Goal: Navigation & Orientation: Find specific page/section

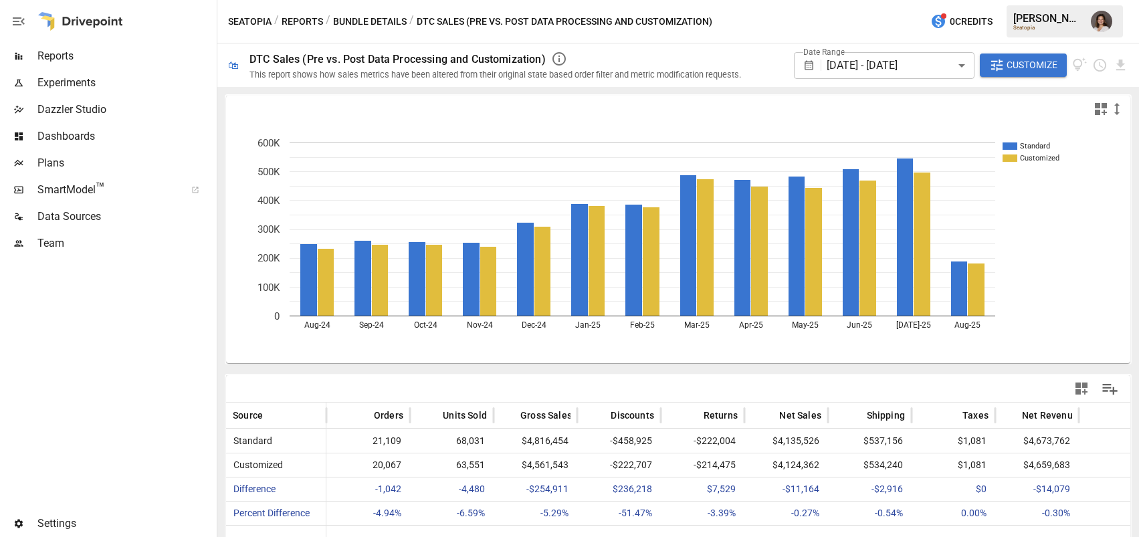
click at [100, 62] on span "Reports" at bounding box center [125, 56] width 177 height 16
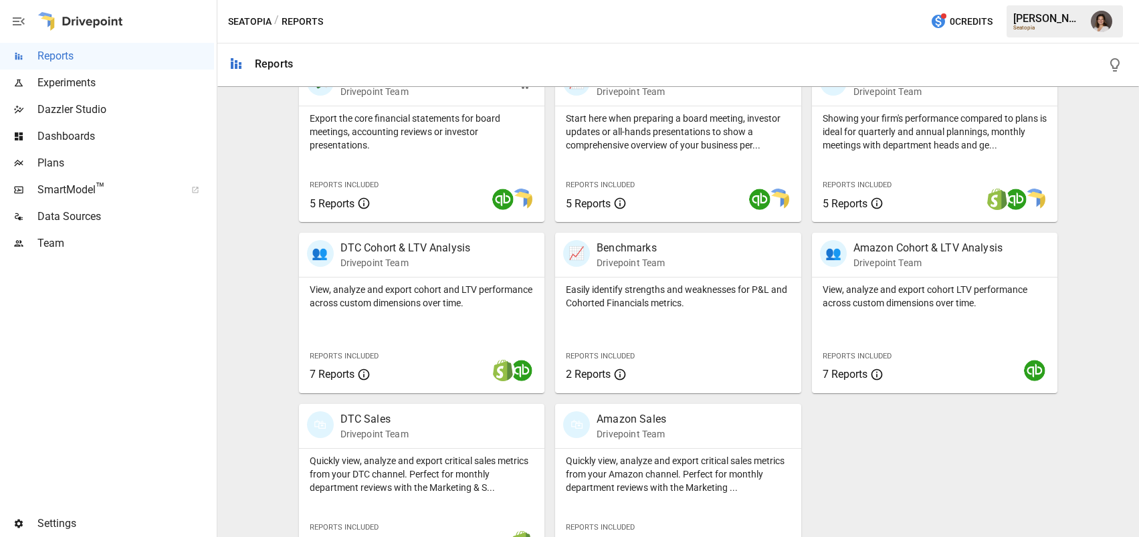
scroll to position [329, 0]
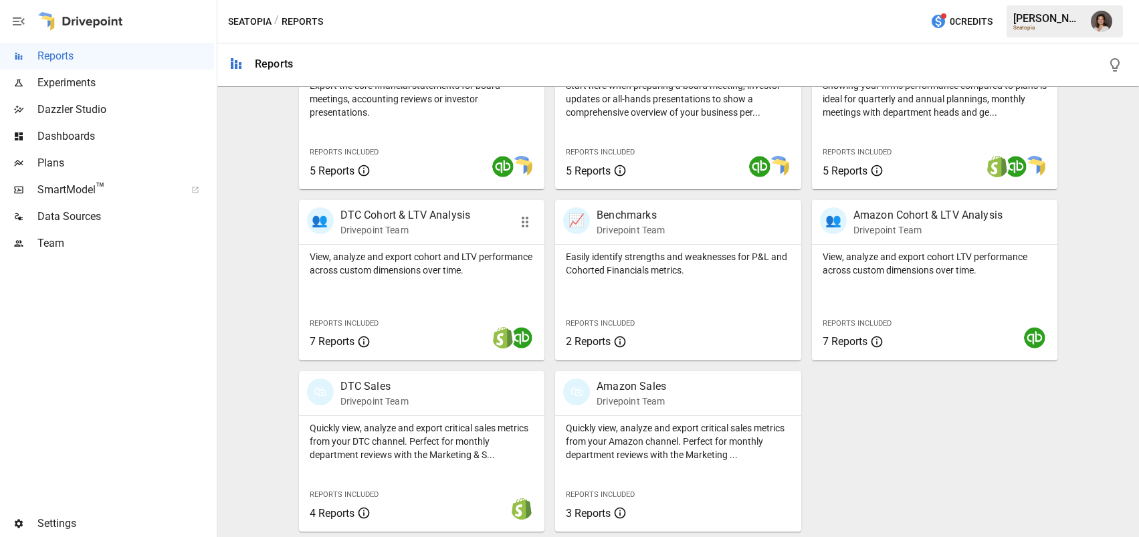
click at [500, 258] on p "View, analyze and export cohort and LTV performance across custom dimensions ov…" at bounding box center [422, 263] width 225 height 27
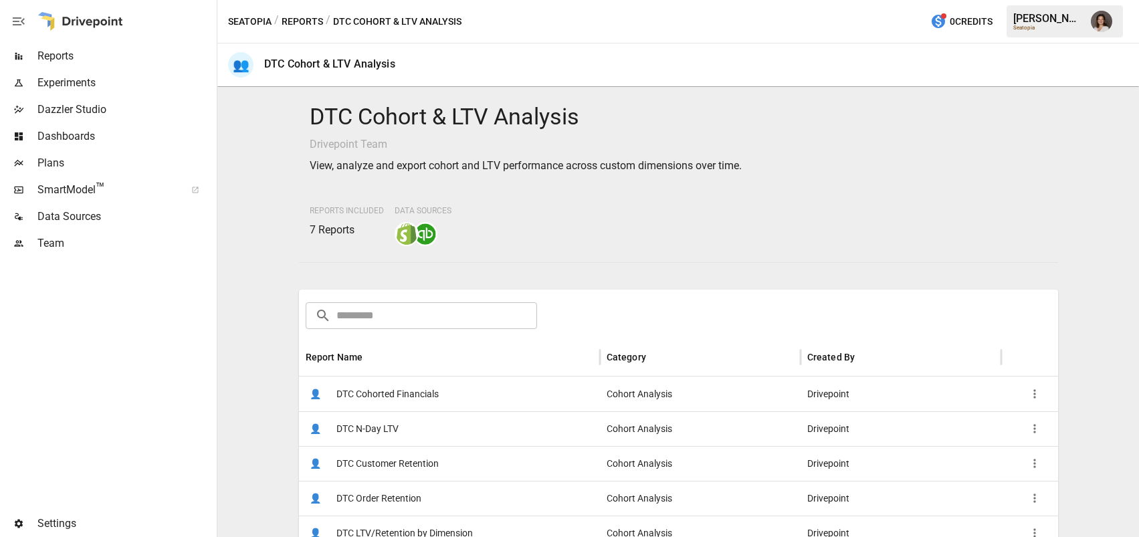
click at [494, 432] on div "👤 DTC N-Day LTV" at bounding box center [449, 428] width 301 height 35
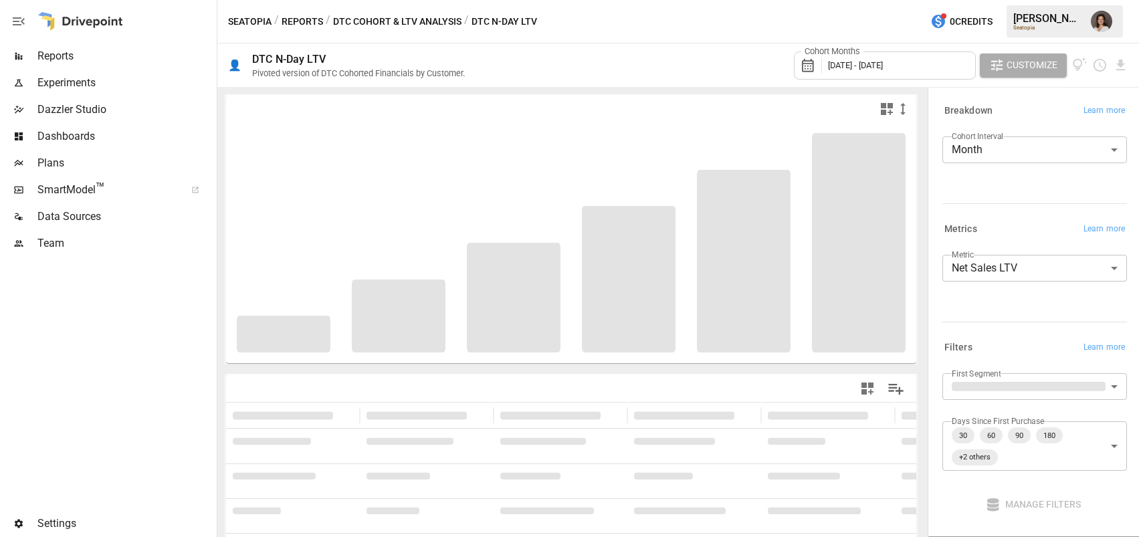
click at [296, 15] on button "Reports" at bounding box center [302, 21] width 41 height 17
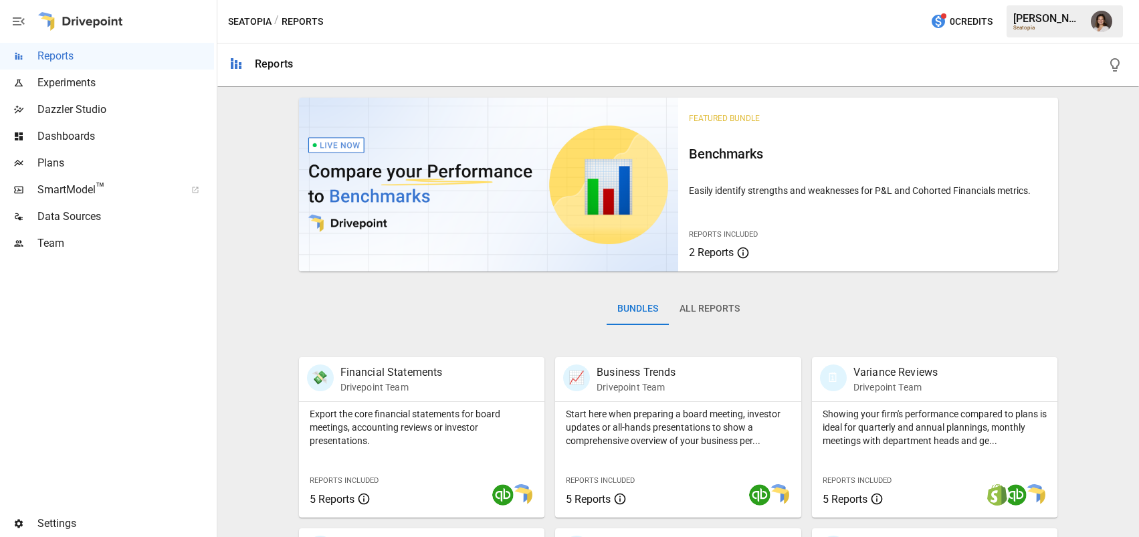
scroll to position [329, 0]
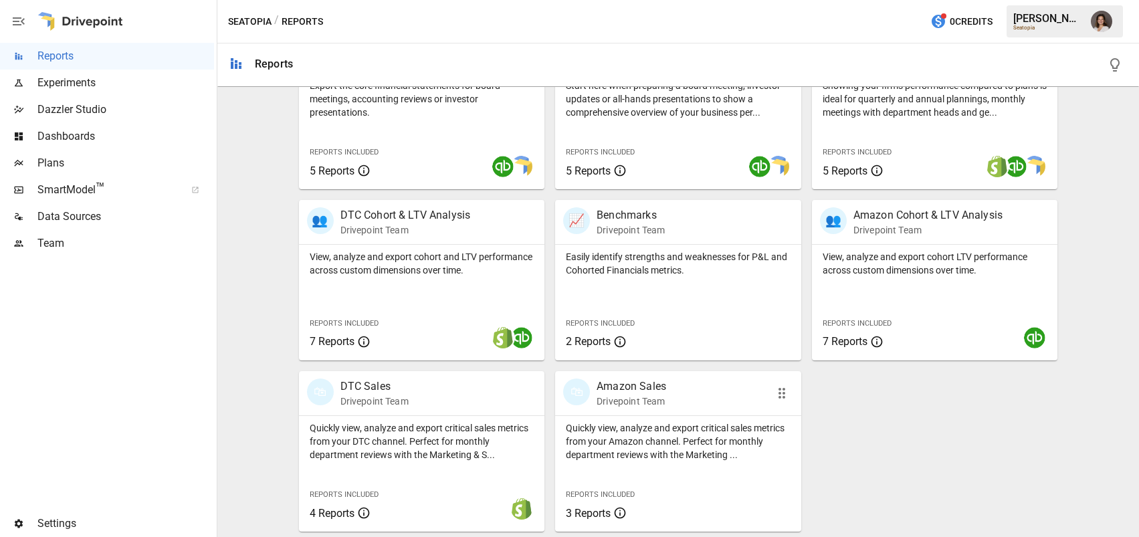
click at [626, 402] on p "Drivepoint Team" at bounding box center [632, 401] width 70 height 13
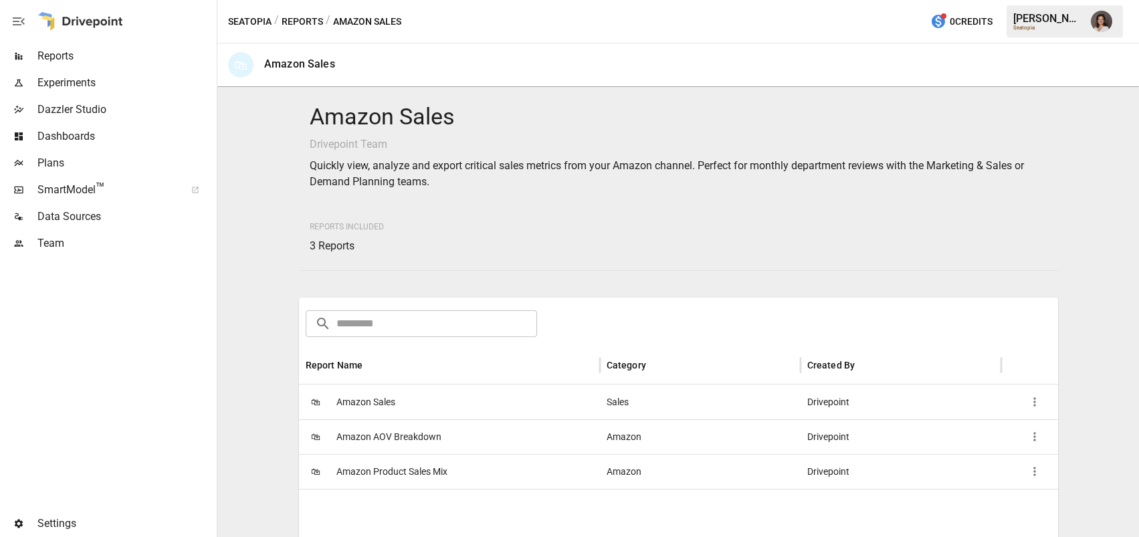
click at [441, 403] on div "🛍 Amazon Sales" at bounding box center [449, 402] width 301 height 35
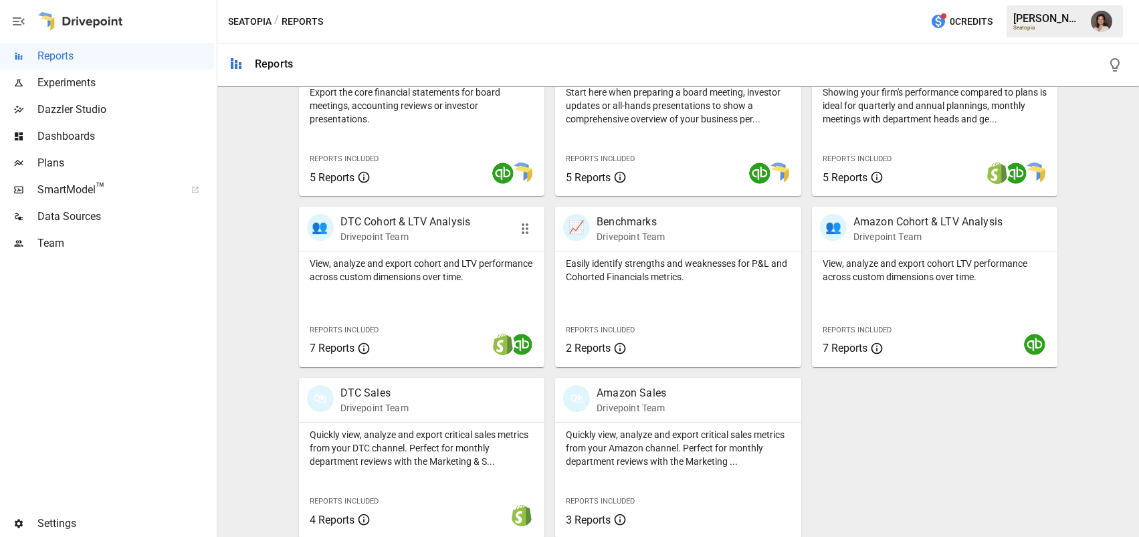
scroll to position [329, 0]
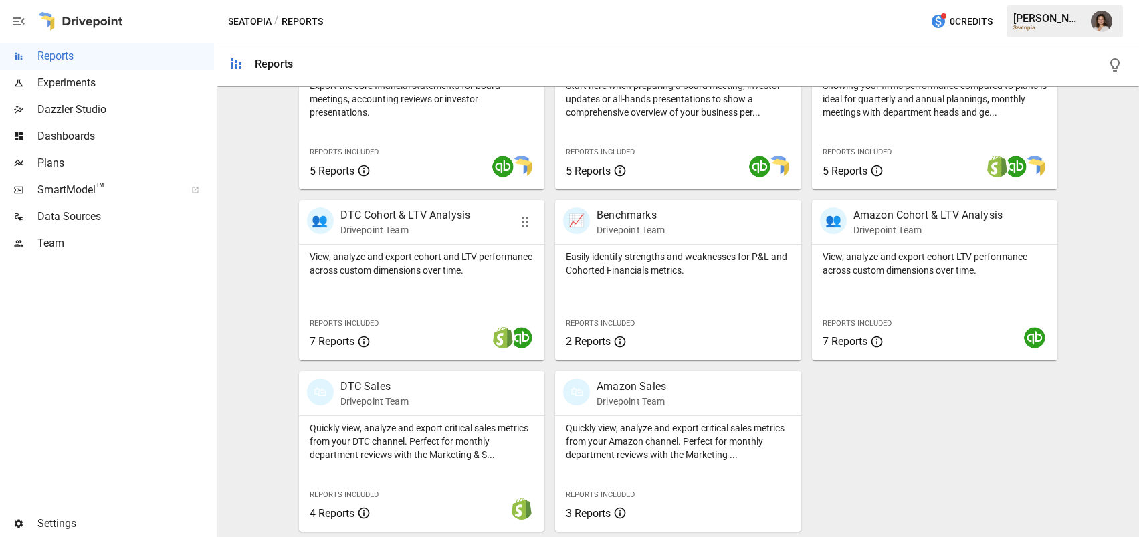
click at [445, 308] on div "View, analyze and export cohort and LTV performance across custom dimensions ov…" at bounding box center [422, 303] width 246 height 116
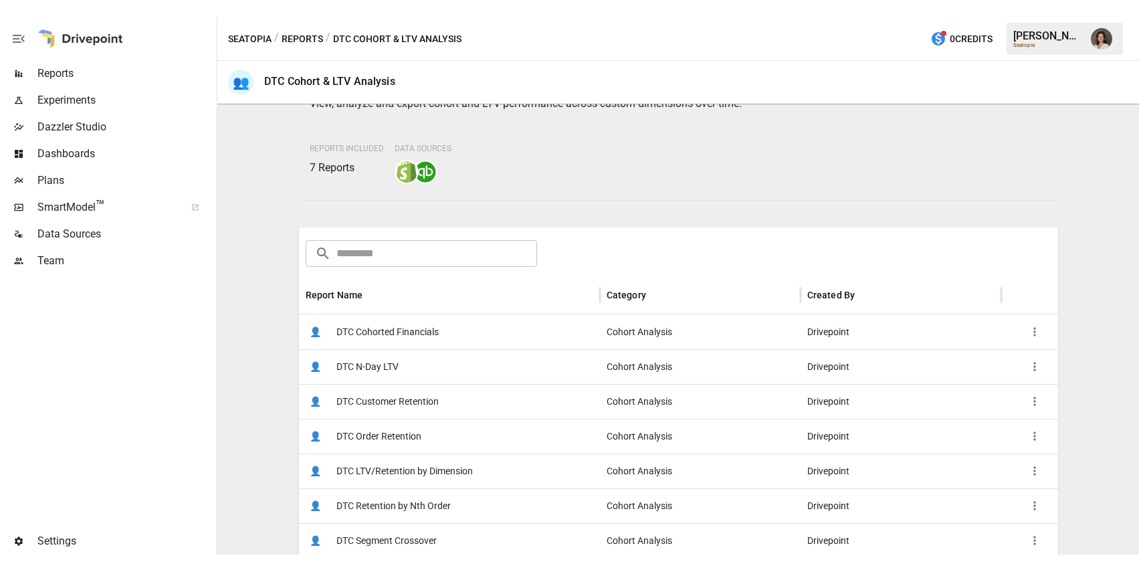
scroll to position [82, 0]
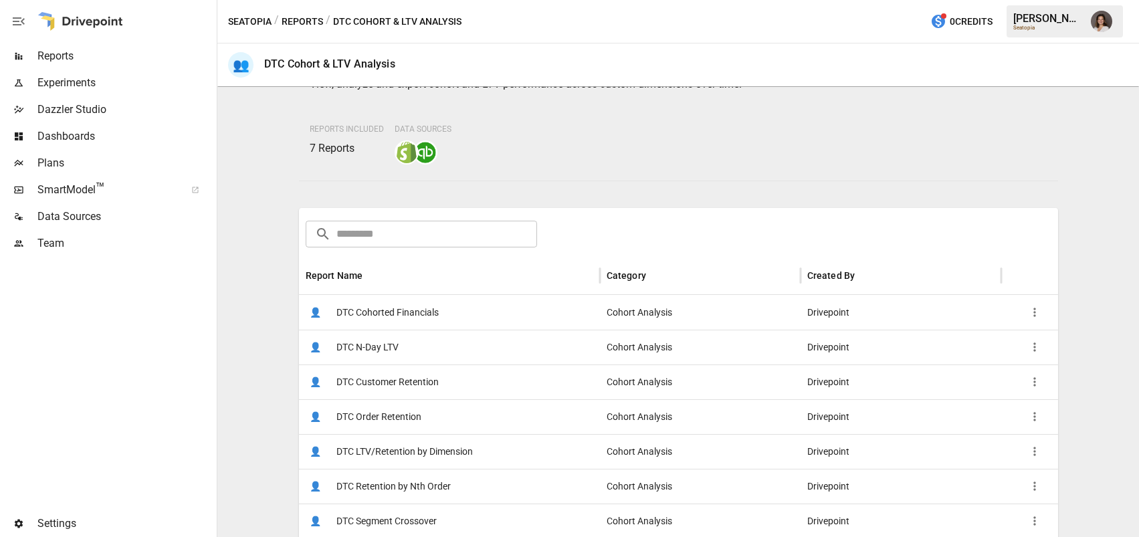
click at [460, 444] on span "DTC LTV/Retention by Dimension" at bounding box center [405, 452] width 136 height 34
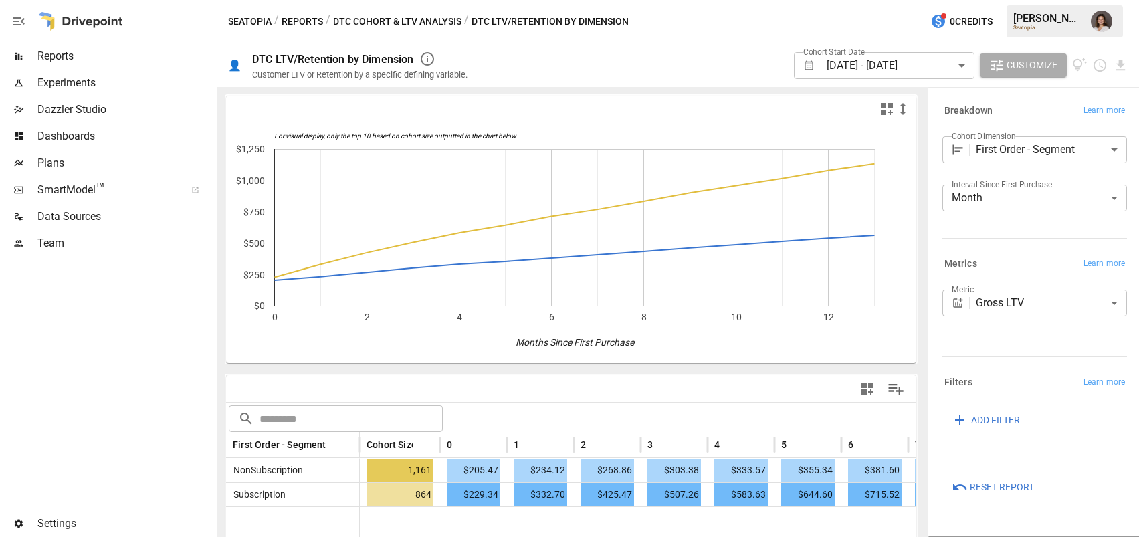
click at [271, 2] on div "Seatopia / Reports / DTC Cohort & LTV Analysis / DTC LTV/Retention by Dimension…" at bounding box center [678, 21] width 922 height 43
click at [868, 0] on body "**********" at bounding box center [569, 0] width 1139 height 0
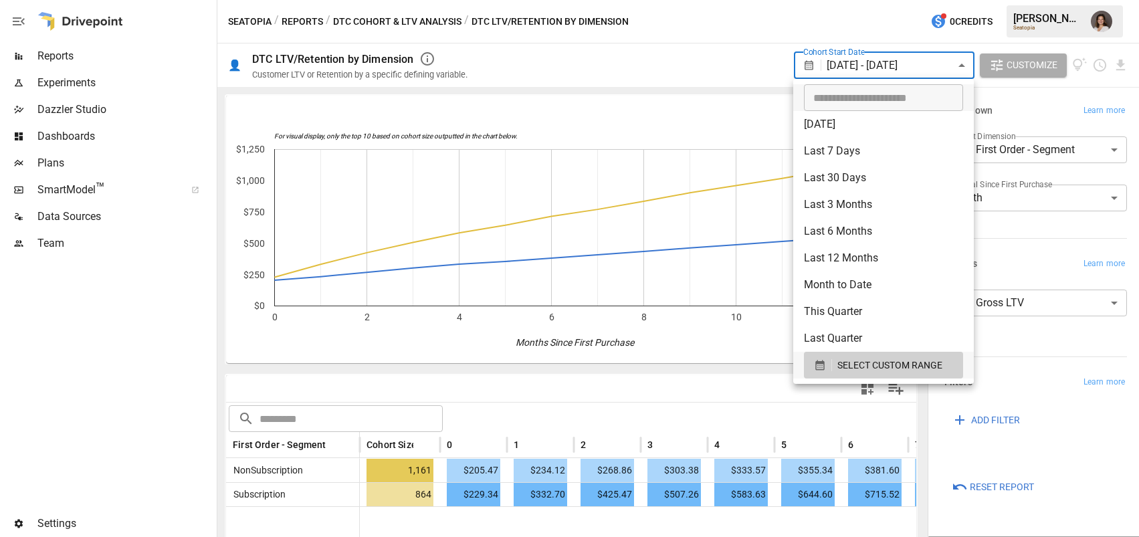
click at [707, 74] on div at bounding box center [569, 268] width 1139 height 537
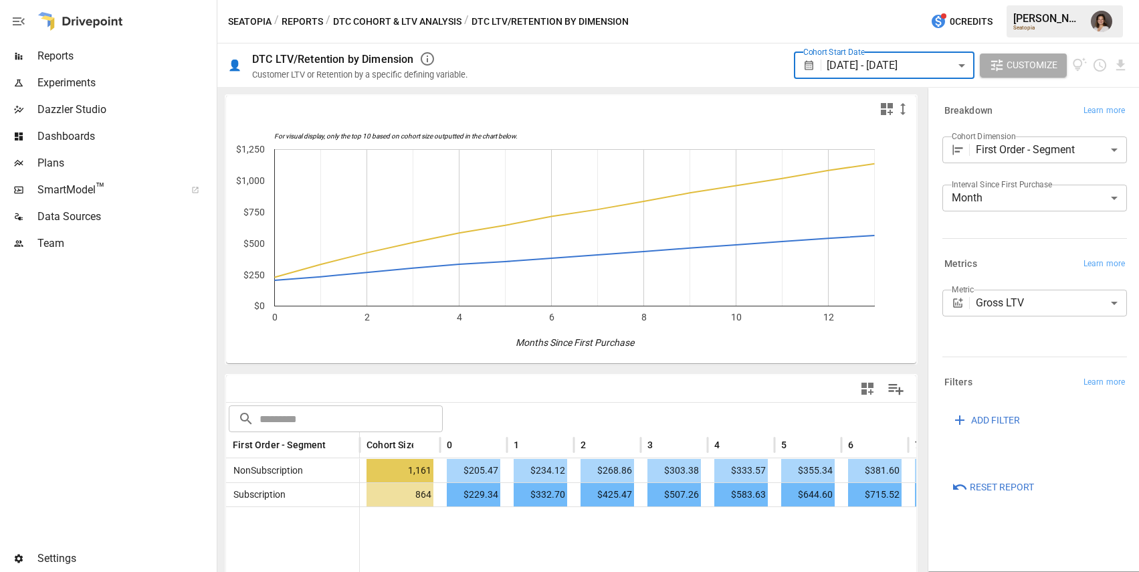
click at [68, 48] on span "Reports" at bounding box center [125, 56] width 177 height 16
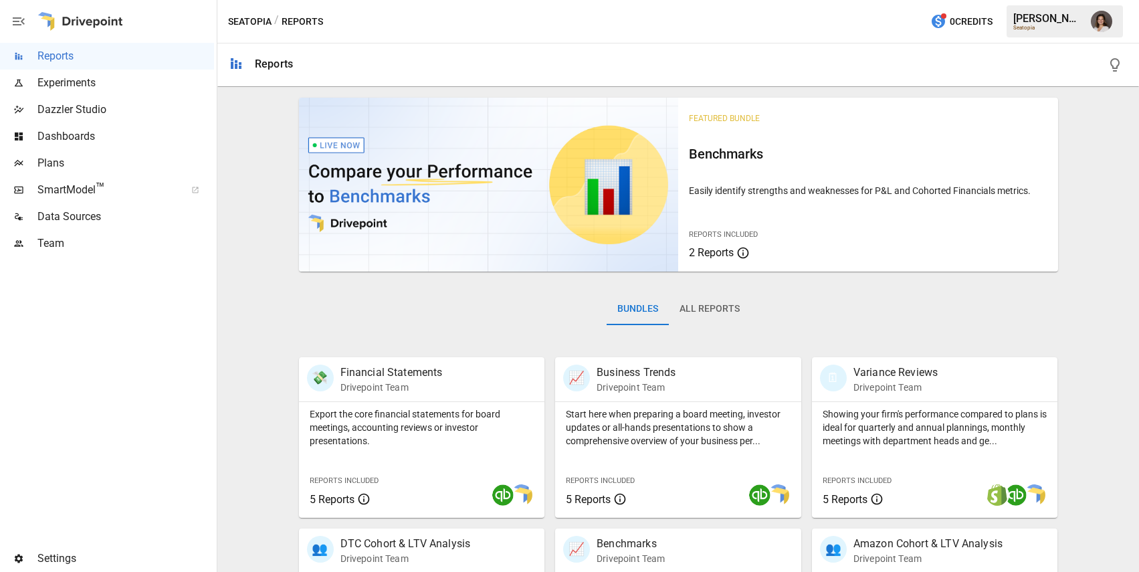
click at [1100, 27] on img "Franziska Ibscher" at bounding box center [1101, 21] width 21 height 21
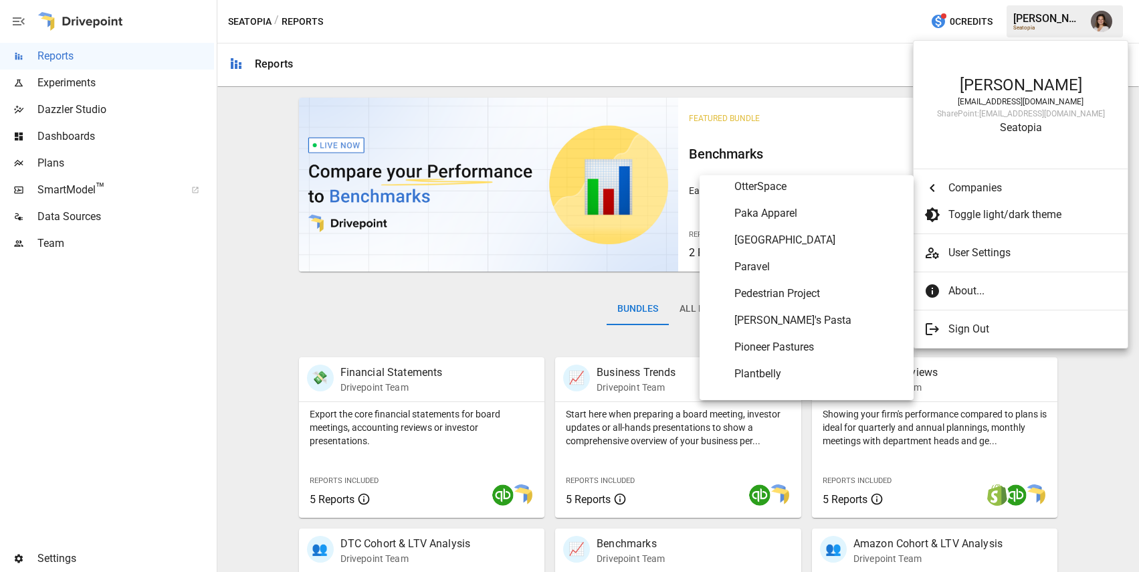
scroll to position [5617, 0]
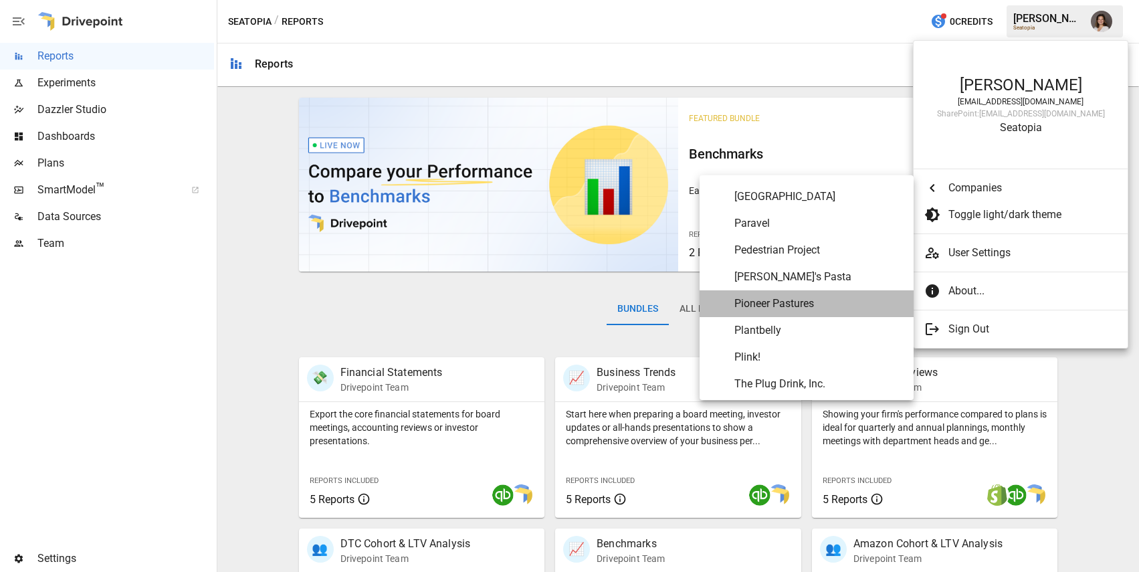
click at [781, 300] on span "Pioneer Pastures" at bounding box center [819, 304] width 169 height 16
